Goal: Information Seeking & Learning: Learn about a topic

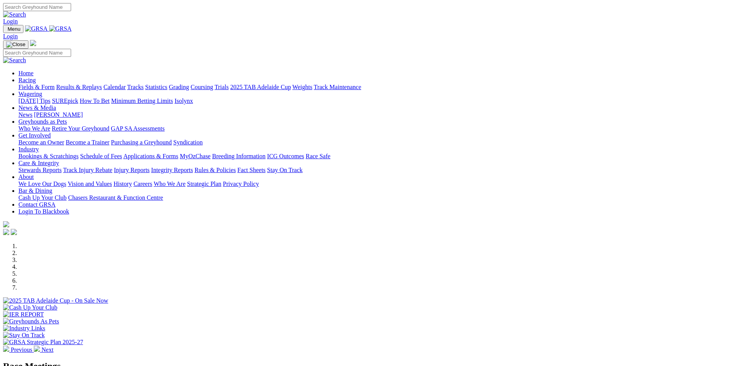
select select "QLD"
click at [55, 84] on link "Fields & Form" at bounding box center [36, 87] width 36 height 7
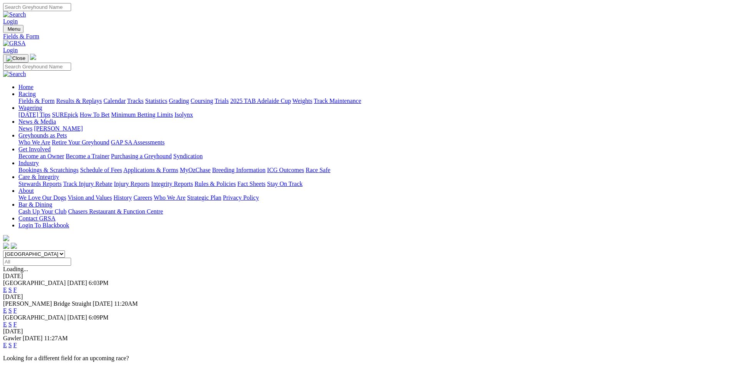
click at [65, 251] on select "South Australia New South Wales Northern Territory Queensland Tasmania Victoria…" at bounding box center [34, 254] width 62 height 7
select select "QLD"
click at [65, 251] on select "South Australia New South Wales Northern Territory Queensland Tasmania Victoria…" at bounding box center [34, 254] width 62 height 7
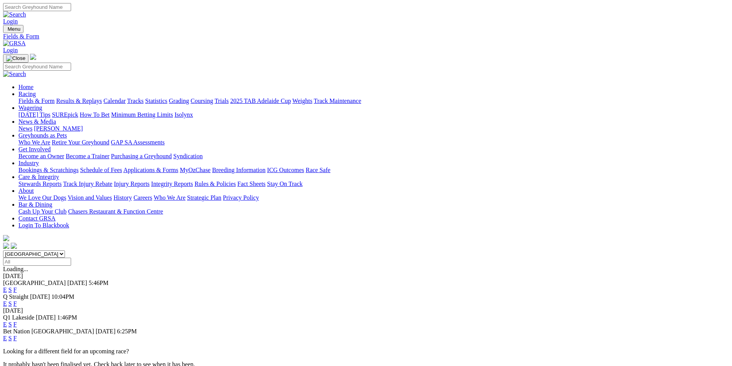
click at [17, 301] on link "F" at bounding box center [14, 304] width 3 height 7
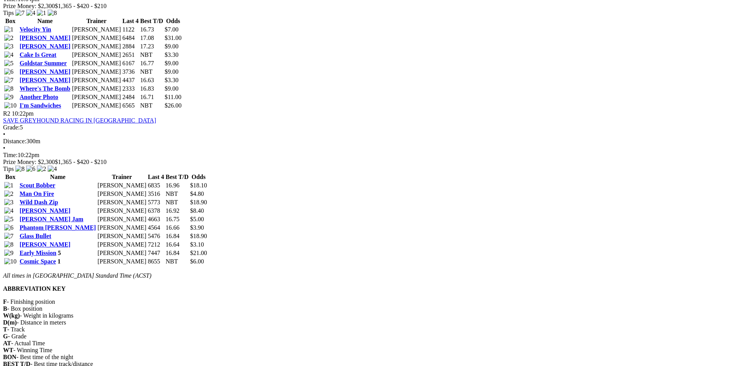
scroll to position [115, 0]
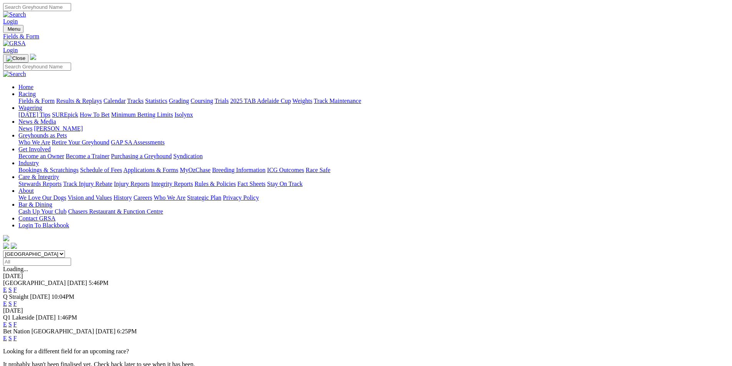
click at [17, 287] on link "F" at bounding box center [14, 290] width 3 height 7
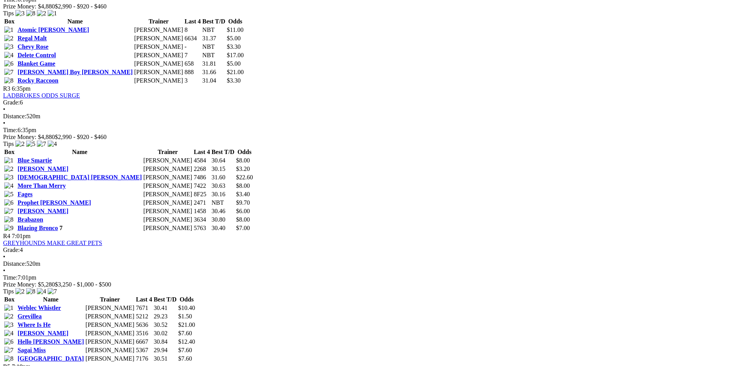
scroll to position [654, 0]
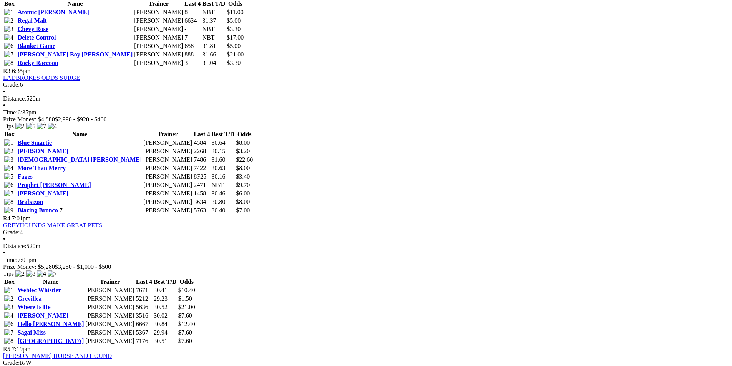
scroll to position [615, 0]
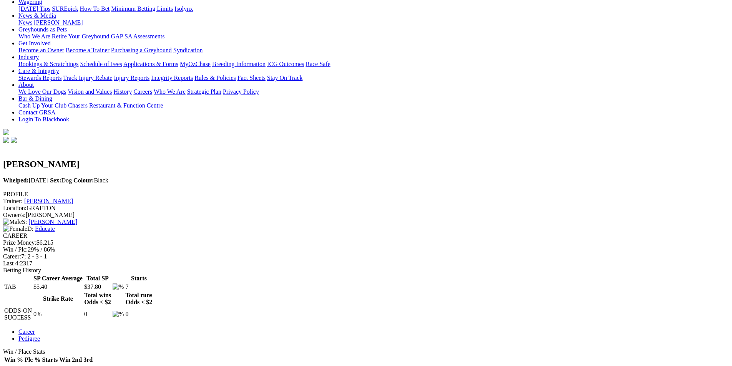
scroll to position [154, 0]
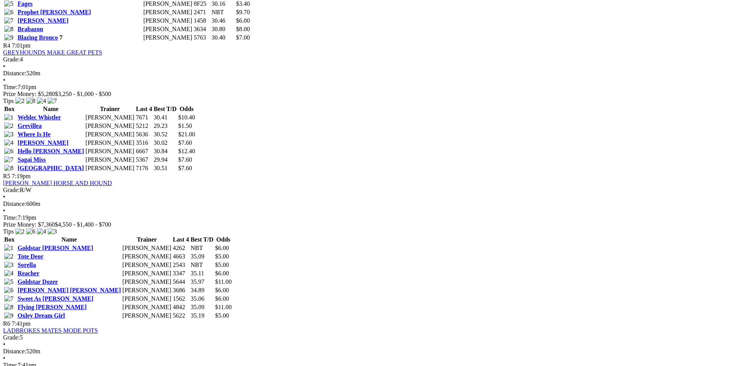
scroll to position [769, 0]
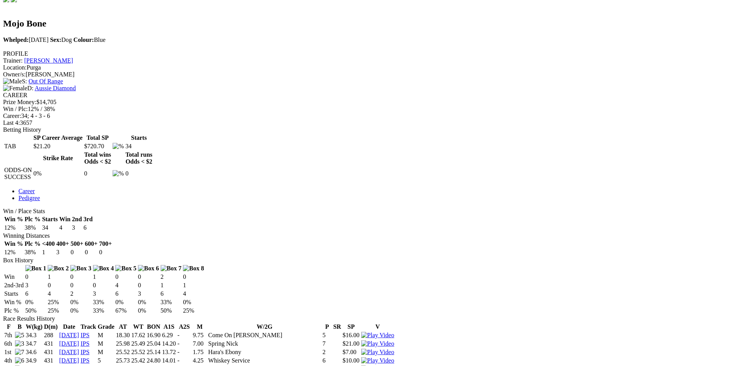
scroll to position [231, 0]
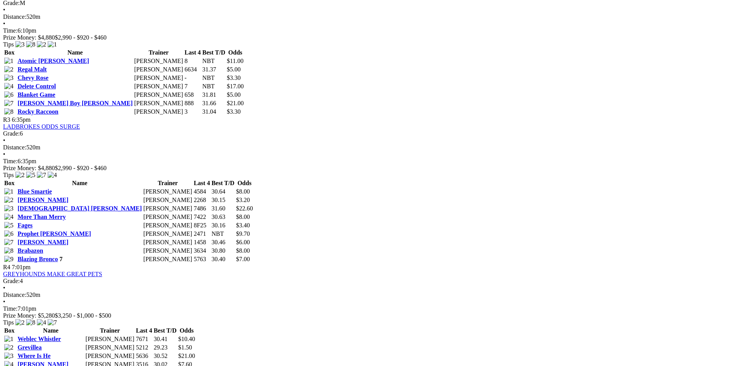
scroll to position [692, 0]
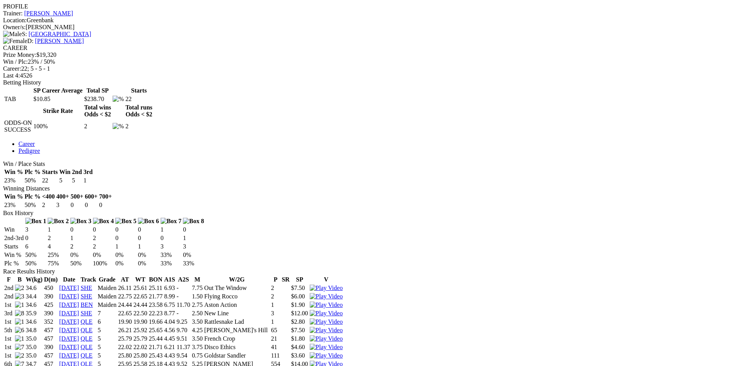
scroll to position [308, 0]
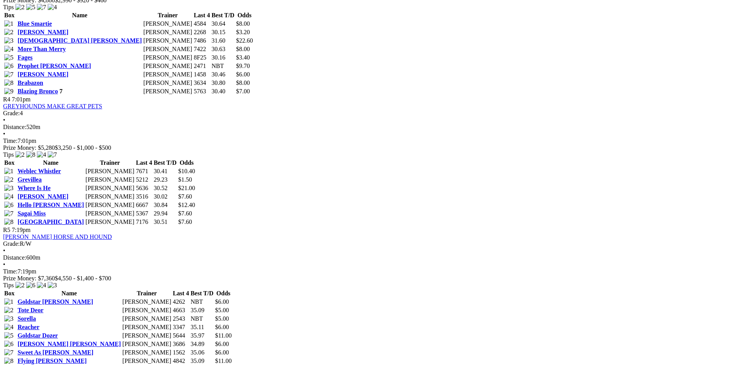
scroll to position [730, 0]
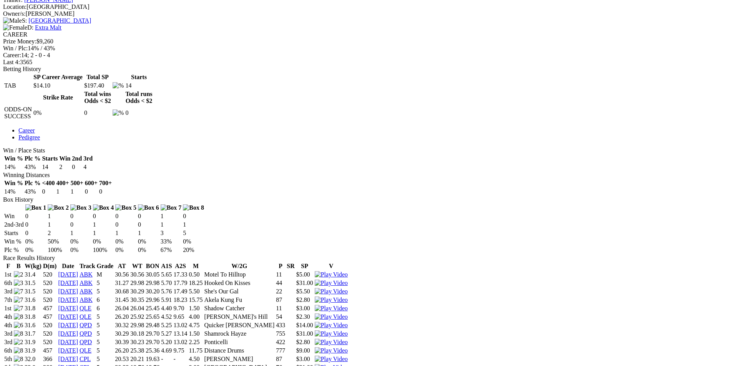
scroll to position [269, 0]
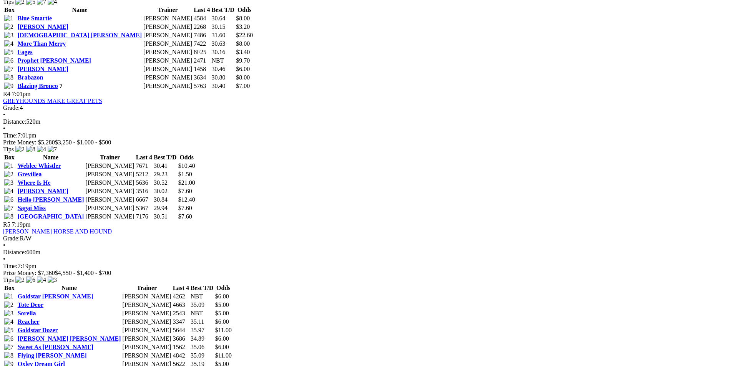
scroll to position [807, 0]
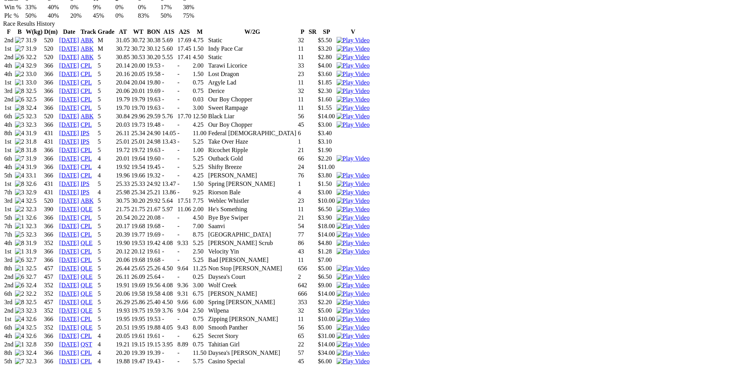
scroll to position [692, 0]
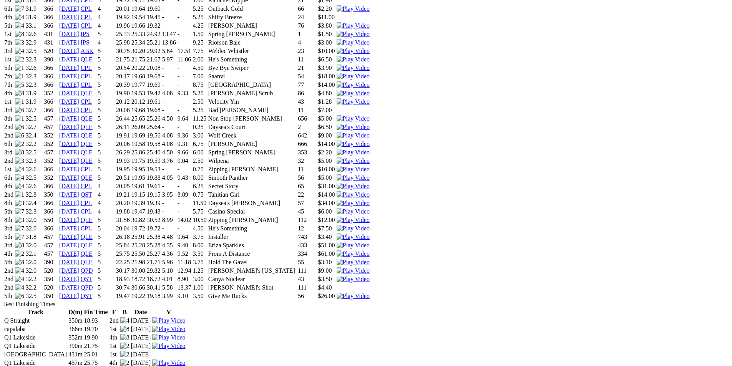
click at [370, 293] on img at bounding box center [353, 296] width 33 height 7
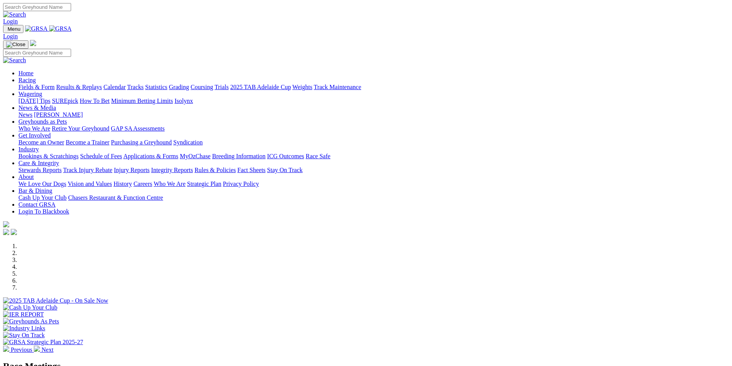
scroll to position [154, 0]
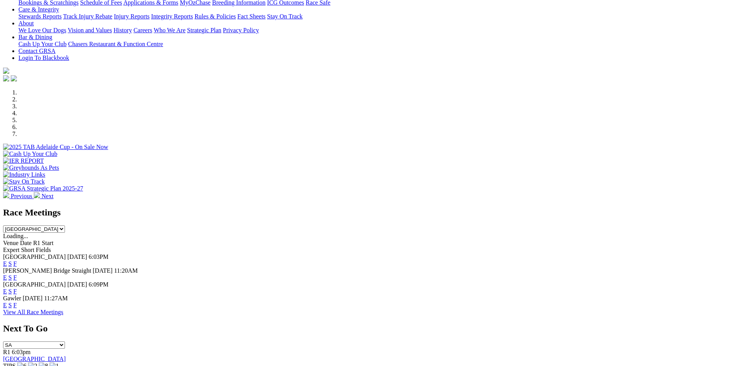
select select "QLD"
click at [65, 226] on select "South Australia New South Wales Northern Territory Queensland Tasmania Victoria…" at bounding box center [34, 229] width 62 height 7
click at [17, 261] on link "F" at bounding box center [14, 264] width 3 height 7
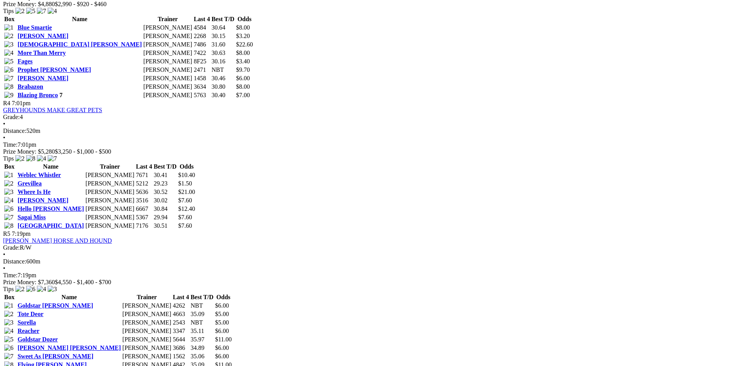
scroll to position [730, 0]
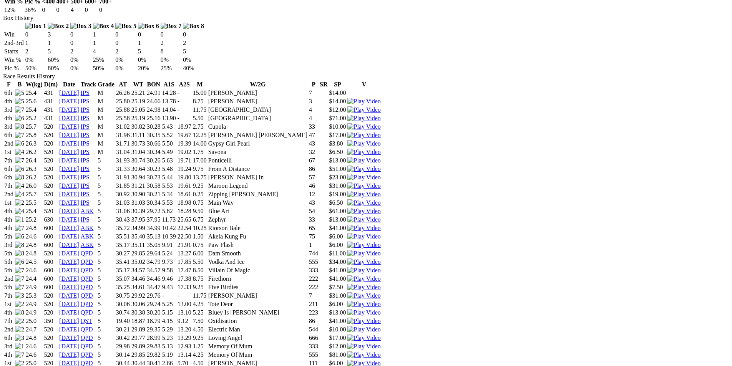
scroll to position [500, 0]
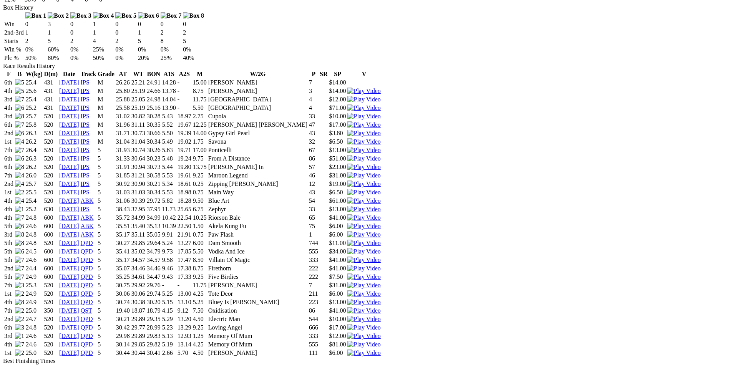
click at [381, 350] on img at bounding box center [364, 353] width 33 height 7
